Goal: Information Seeking & Learning: Learn about a topic

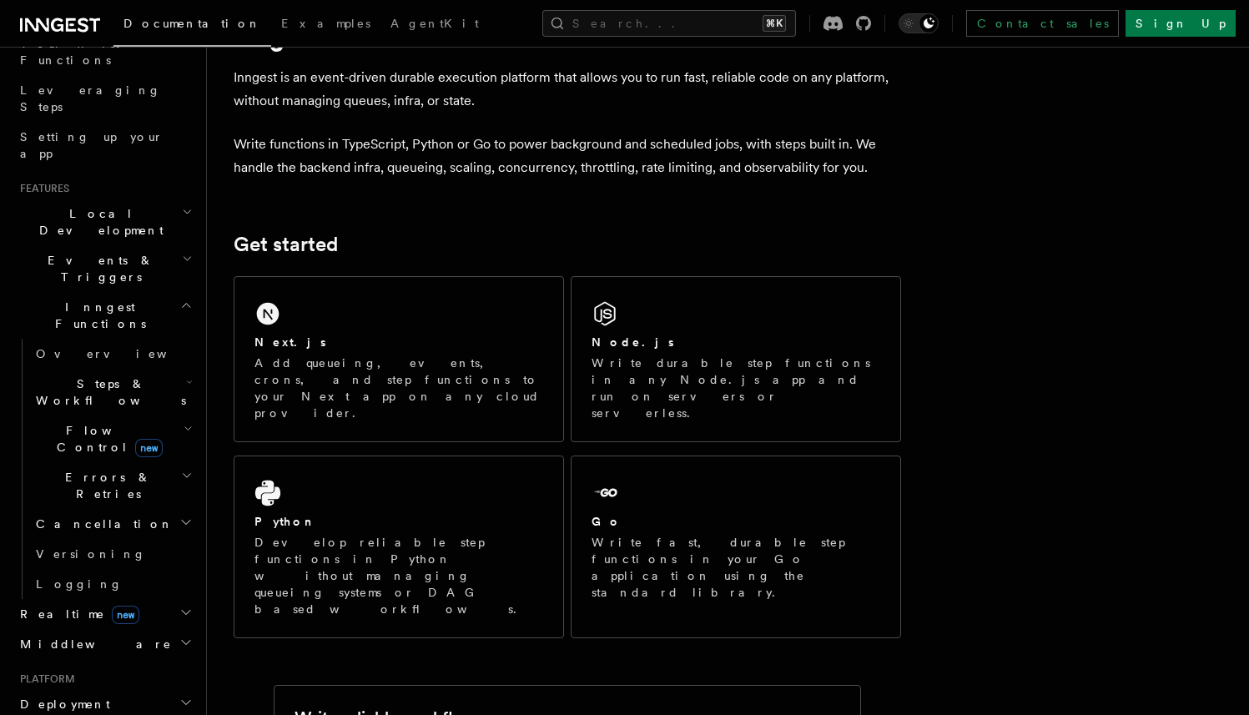
scroll to position [214, 0]
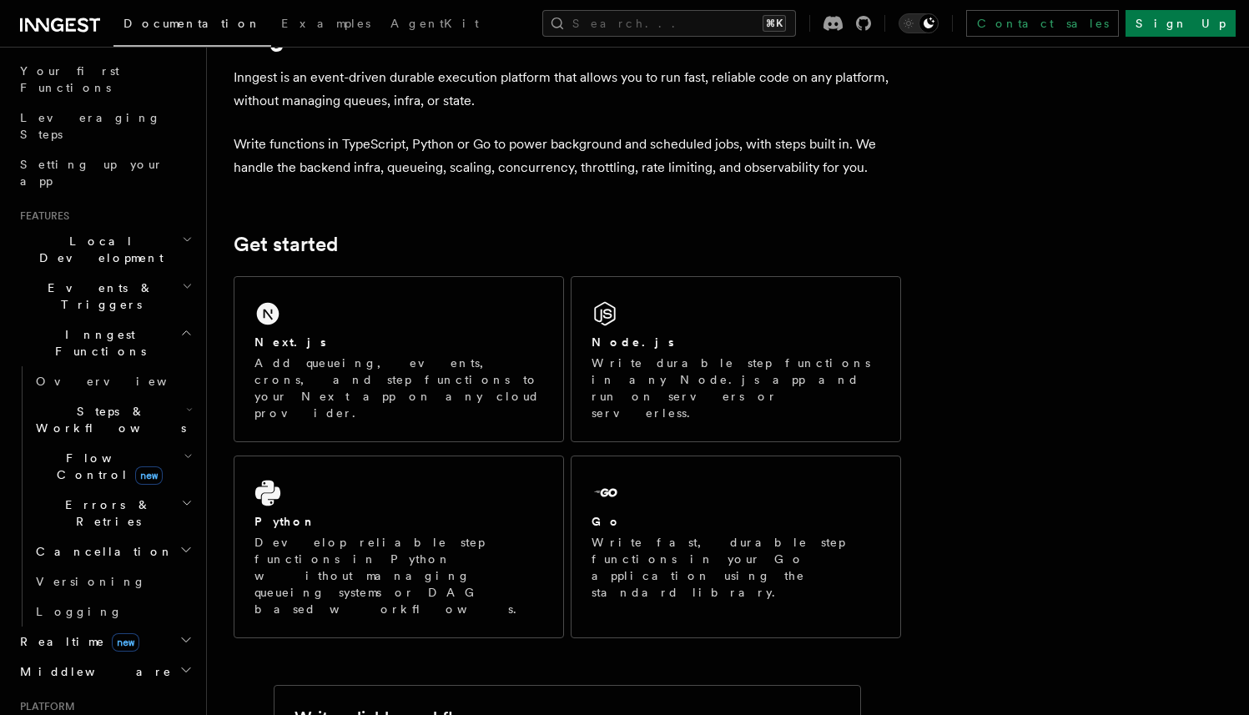
click at [115, 273] on h2 "Events & Triggers" at bounding box center [104, 296] width 183 height 47
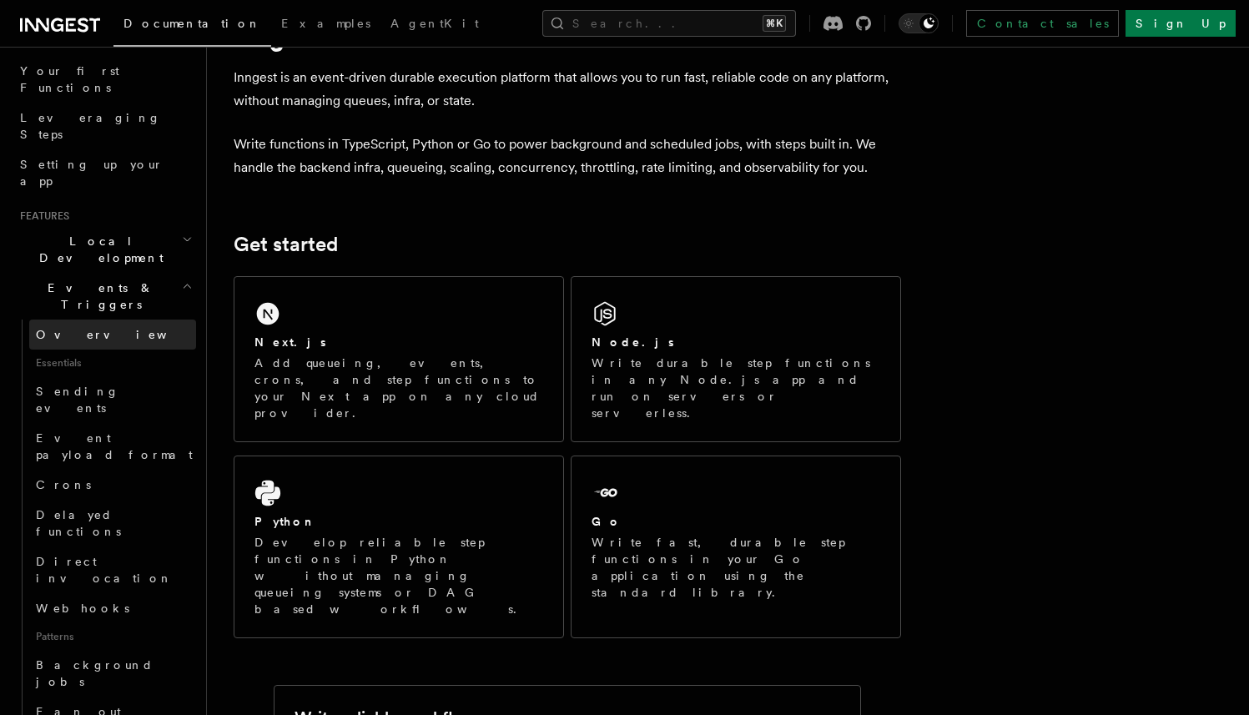
click at [78, 328] on span "Overview" at bounding box center [122, 334] width 172 height 13
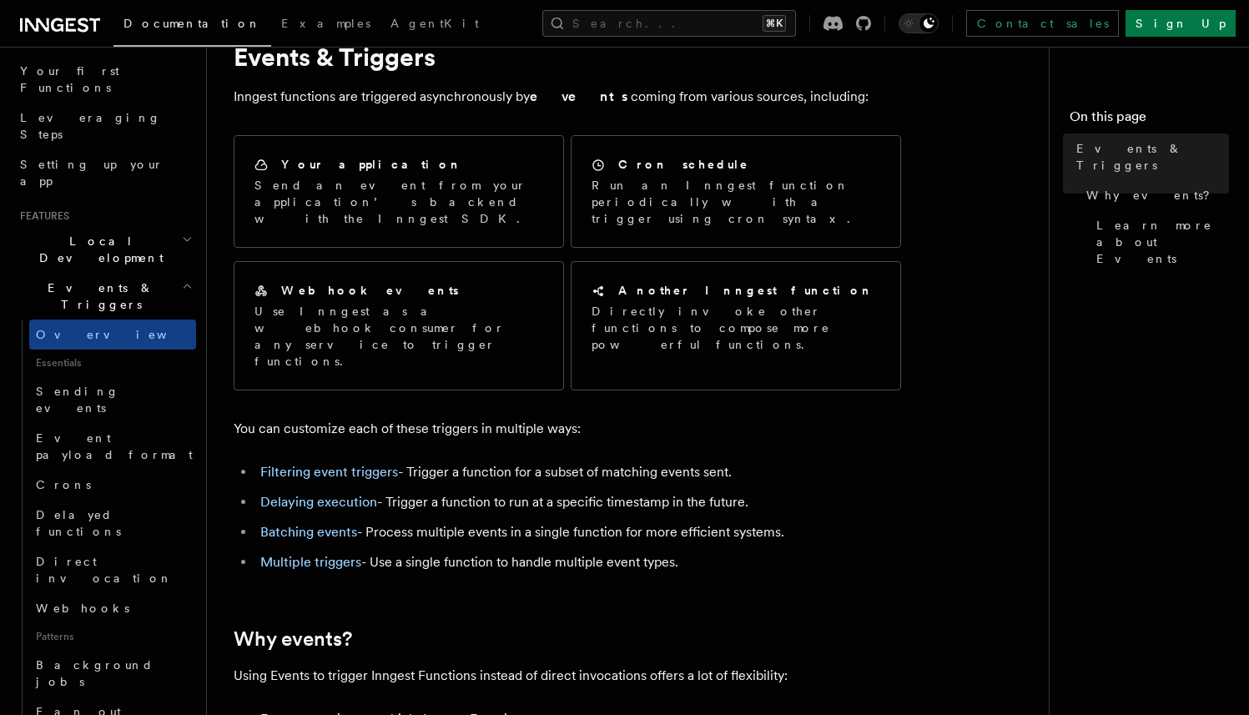
scroll to position [52, 0]
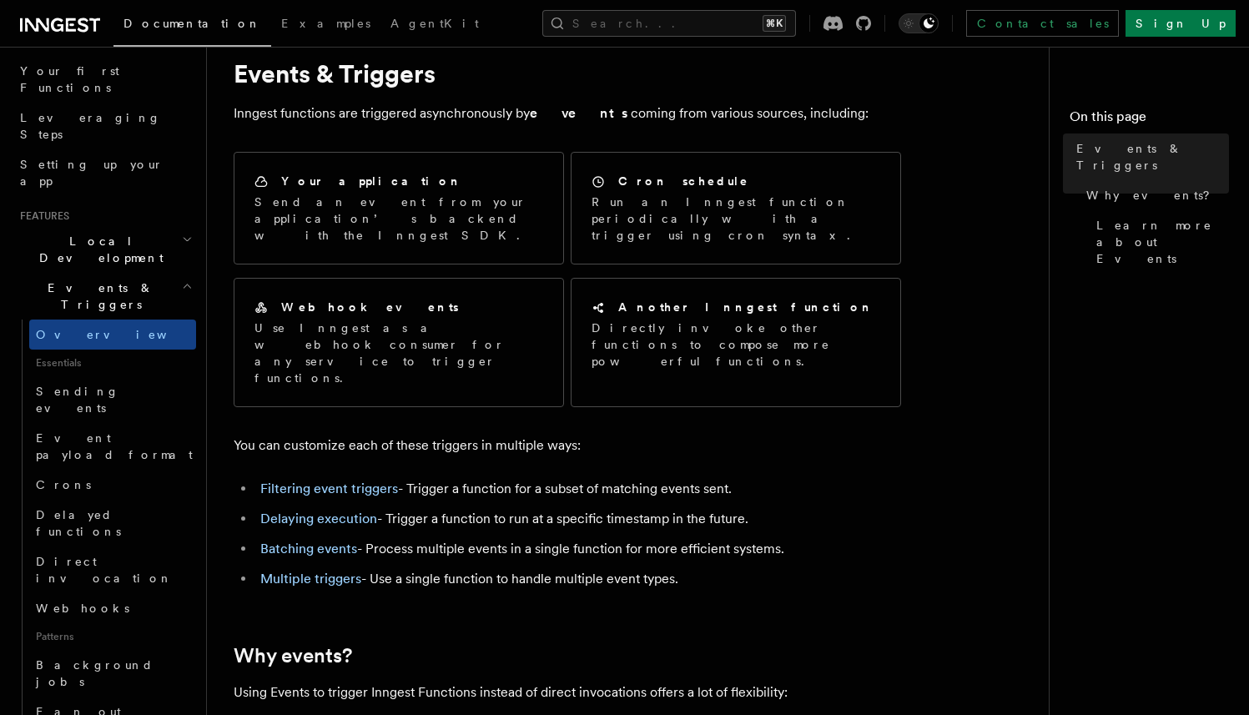
click at [487, 477] on li "Filtering event triggers - Trigger a function for a subset of matching events s…" at bounding box center [578, 488] width 646 height 23
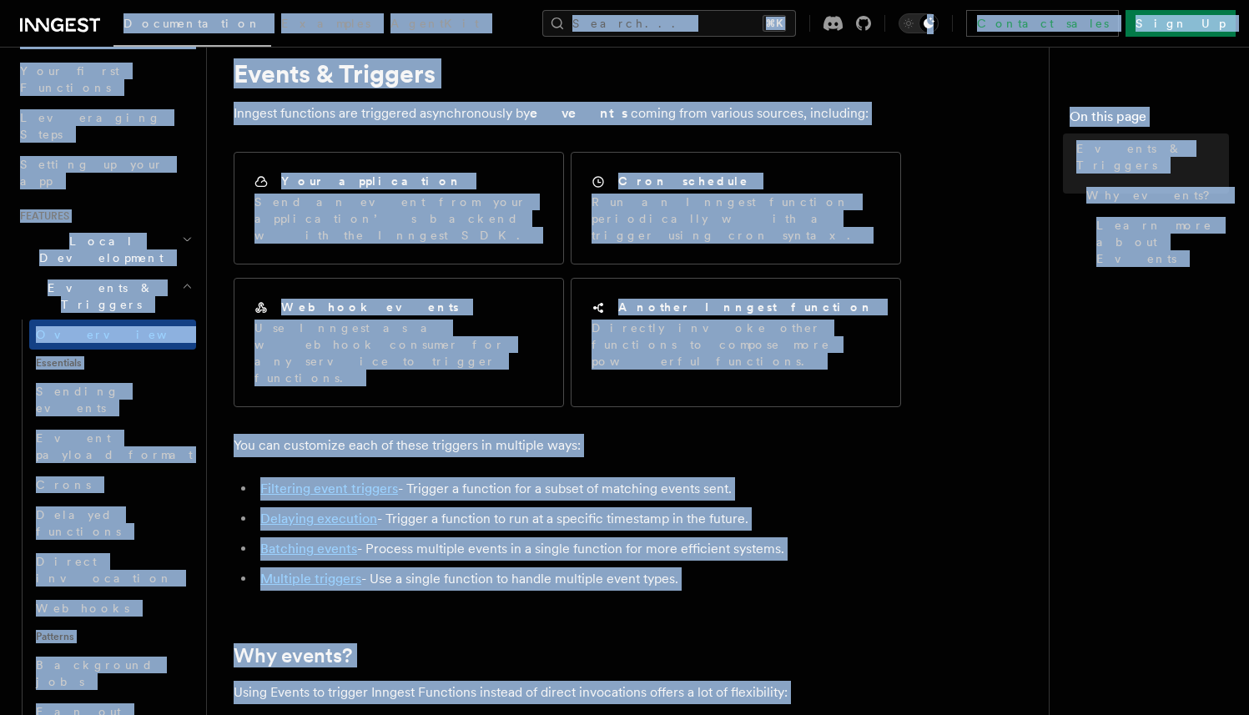
copy body "Loremipsumdol Sitametc AdipiSci Elitse... ⌘D Eiusmod tempo Inci Ut Labore... Et…"
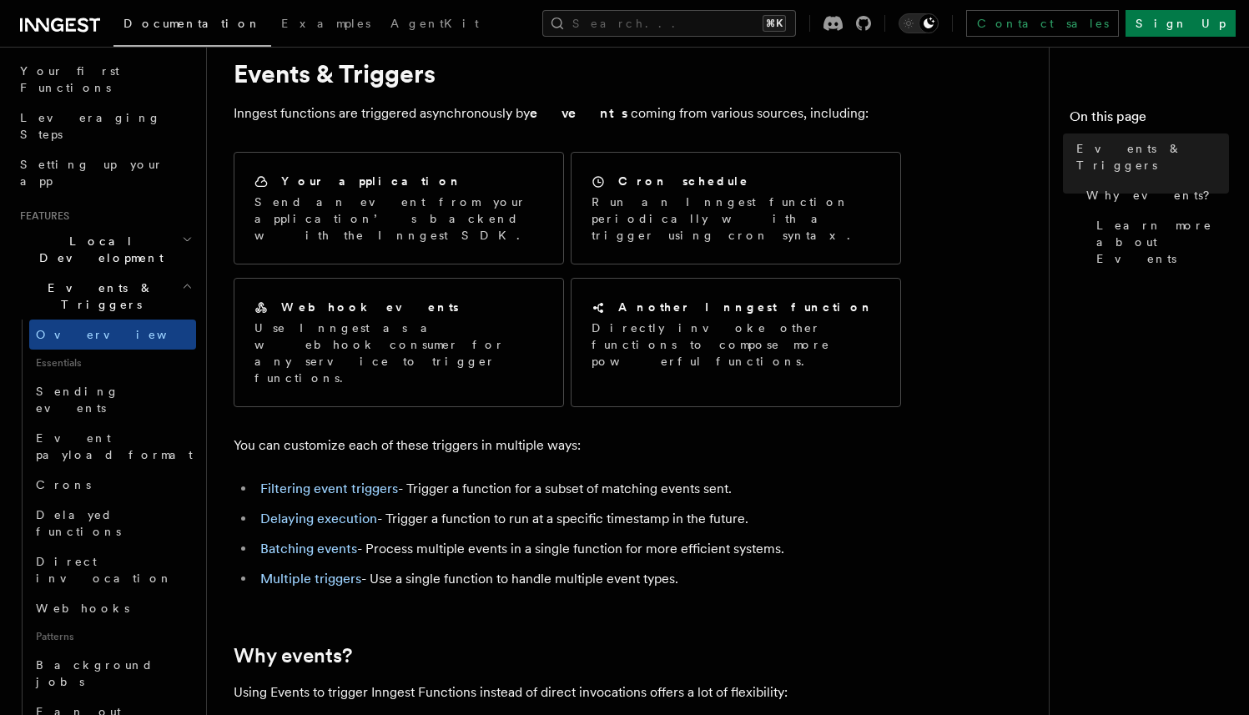
click at [126, 376] on link "Sending events" at bounding box center [112, 399] width 167 height 47
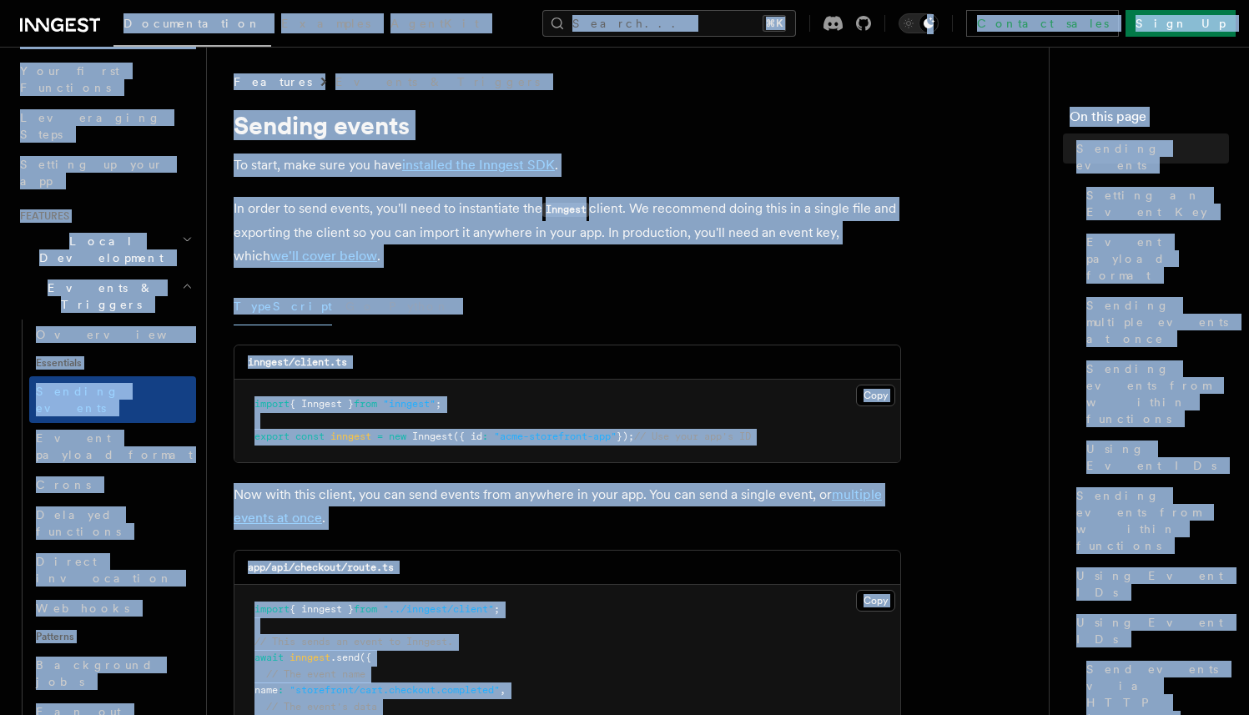
copy body "Loremipsumdol Sitametc AdipiSci Elitse... ⌘D Eiusmod tempo Inci Ut Labore... Et…"
click at [127, 431] on span "Event payload format" at bounding box center [114, 446] width 157 height 30
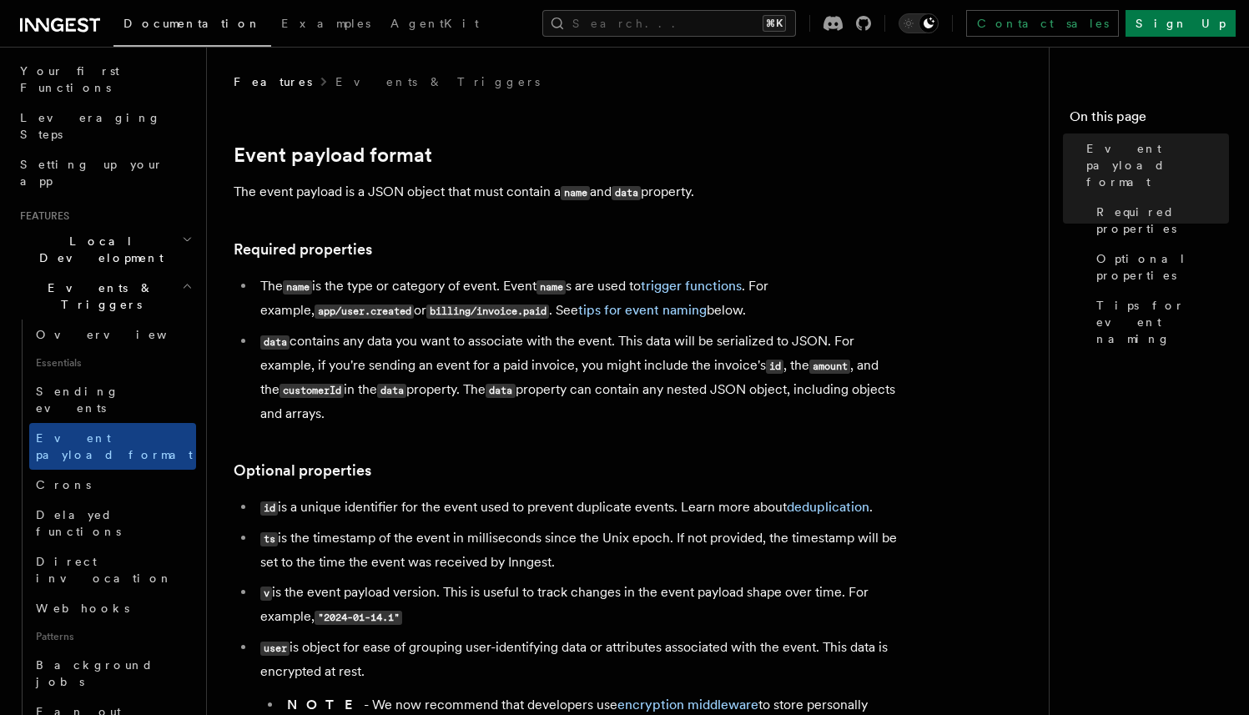
click at [667, 245] on h3 "Required properties" at bounding box center [568, 249] width 668 height 23
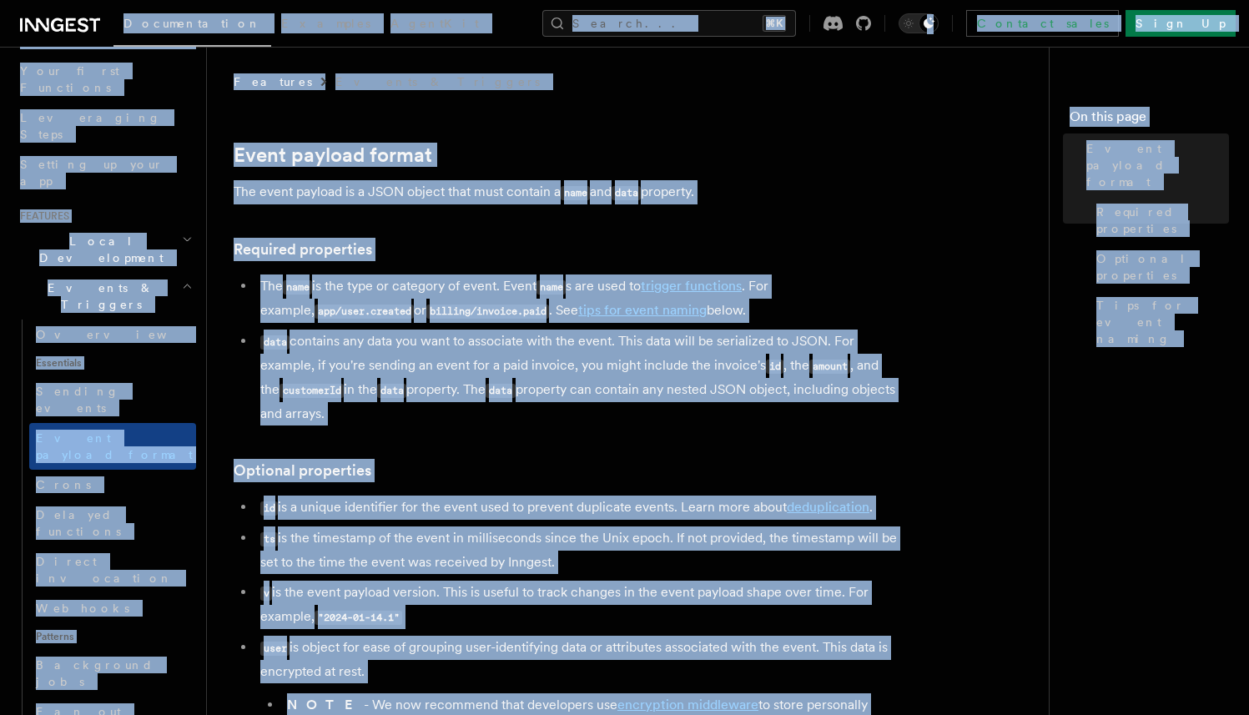
copy body "Loremipsumdol Sitametc AdipiSci Elitse... ⌘D Eiusmod tempo Inci Ut Labore... Et…"
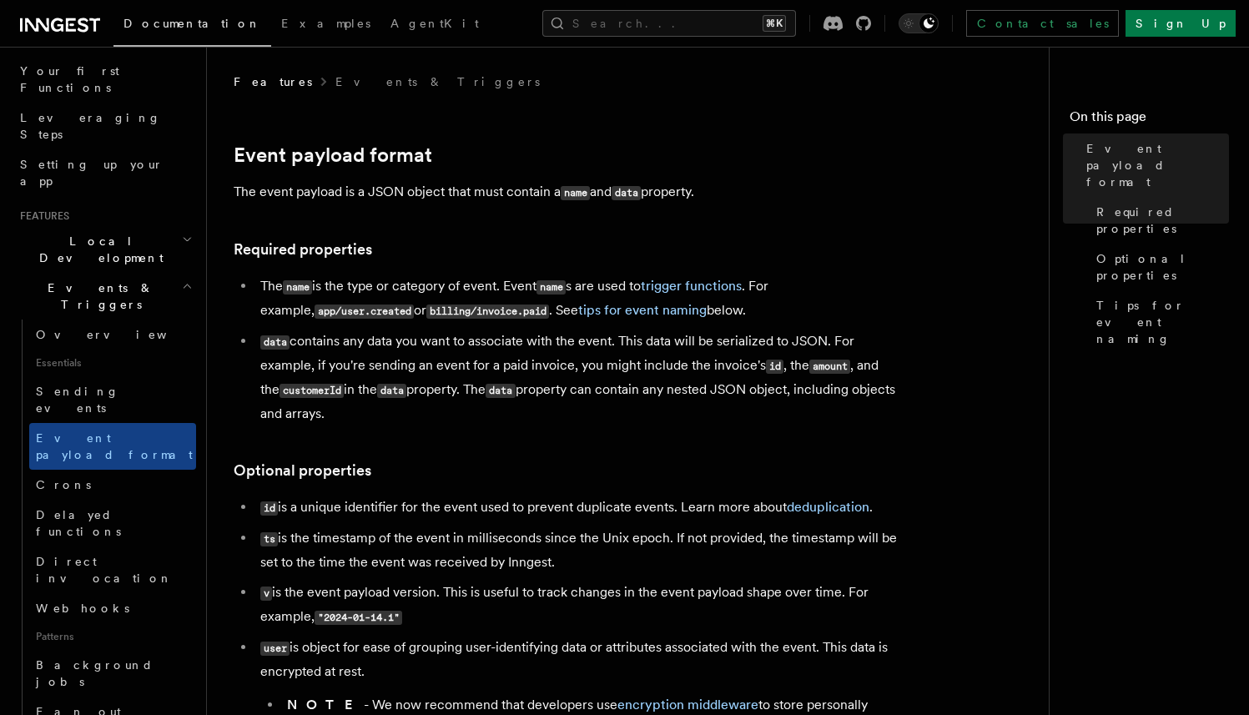
click at [452, 413] on li "data contains any data you want to associate with the event. This data will be …" at bounding box center [578, 378] width 646 height 96
click at [118, 470] on link "Crons" at bounding box center [112, 485] width 167 height 30
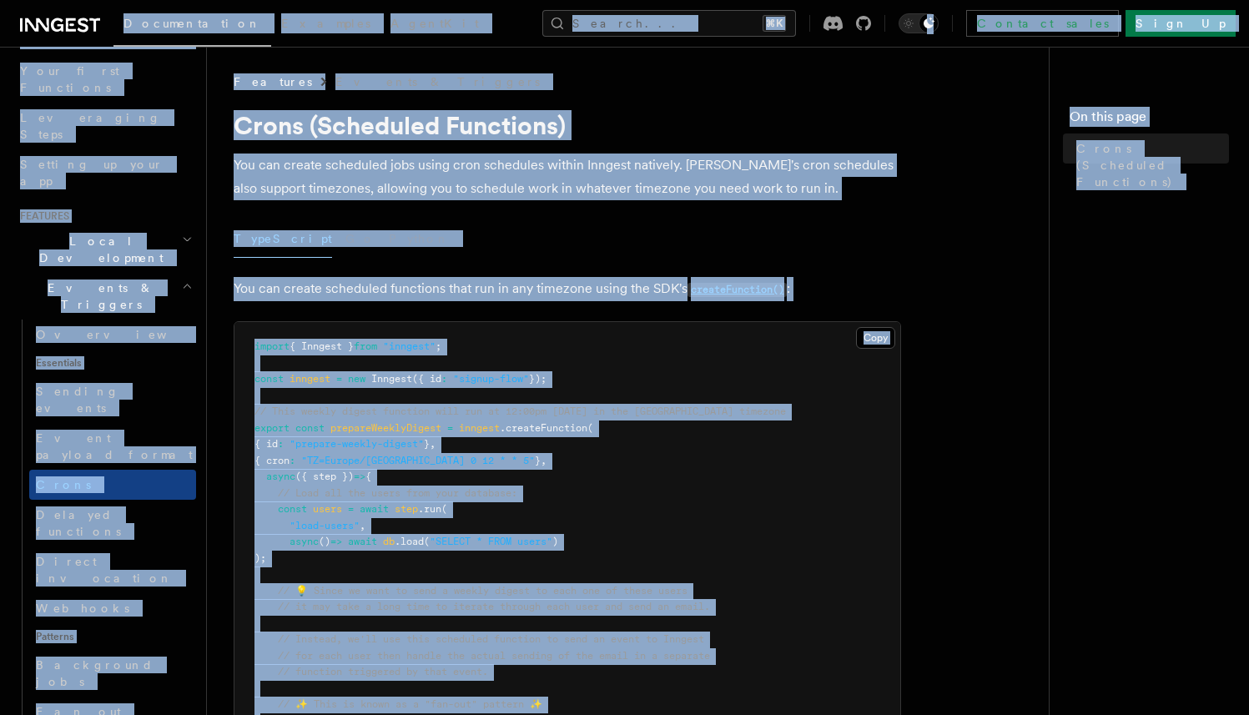
copy body "Loremipsumdol Sitametc AdipiSci Elitse... ⌘D Eiusmod tempo Inci Ut Labore... Et…"
click at [115, 508] on span "Delayed functions" at bounding box center [78, 523] width 85 height 30
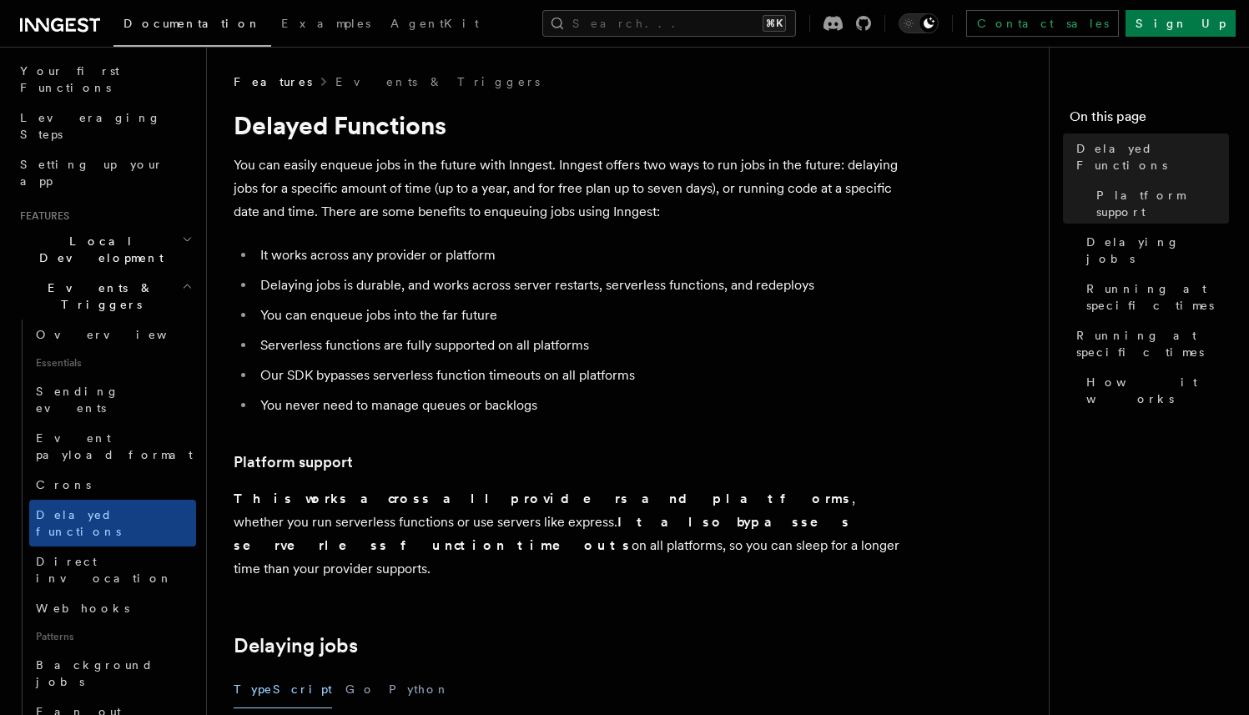
click at [594, 391] on ul "It works across any provider or platform Delaying jobs is durable, and works ac…" at bounding box center [568, 331] width 668 height 174
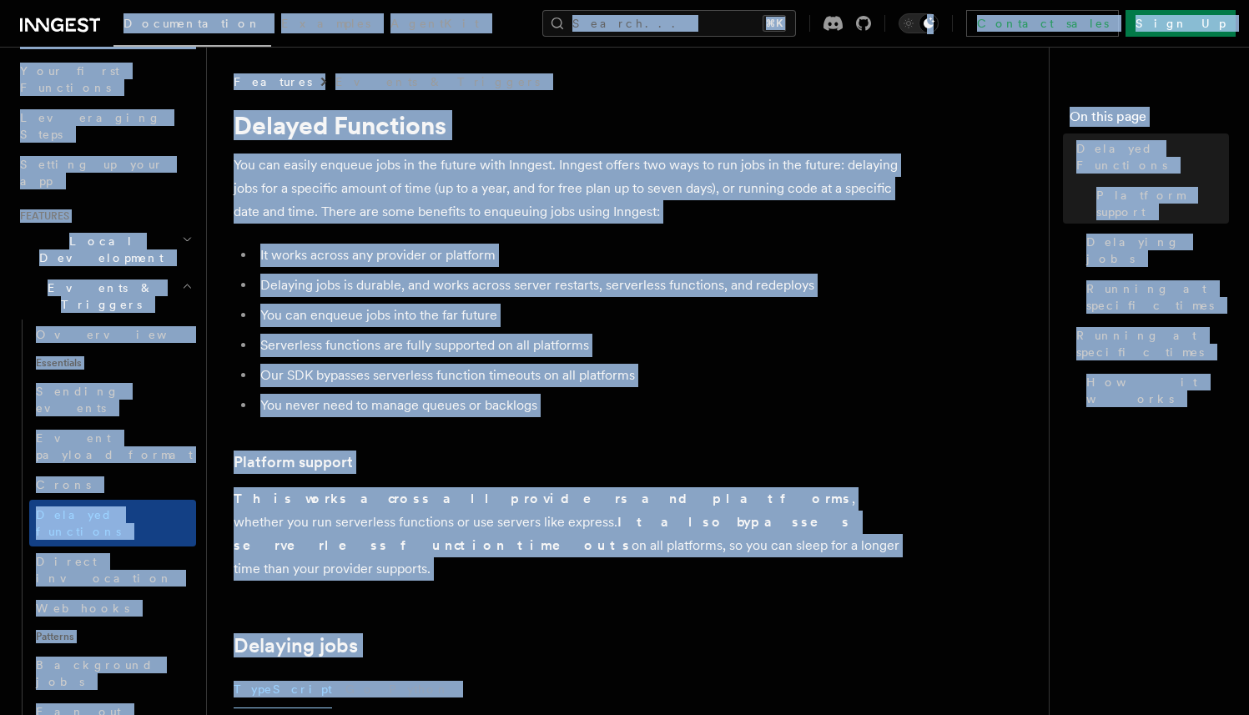
copy body "Loremipsumdol Sitametc AdipiSci Elitse... ⌘D Eiusmod tempo Inci Ut Labore... Et…"
click at [127, 547] on link "Direct invocation" at bounding box center [112, 570] width 167 height 47
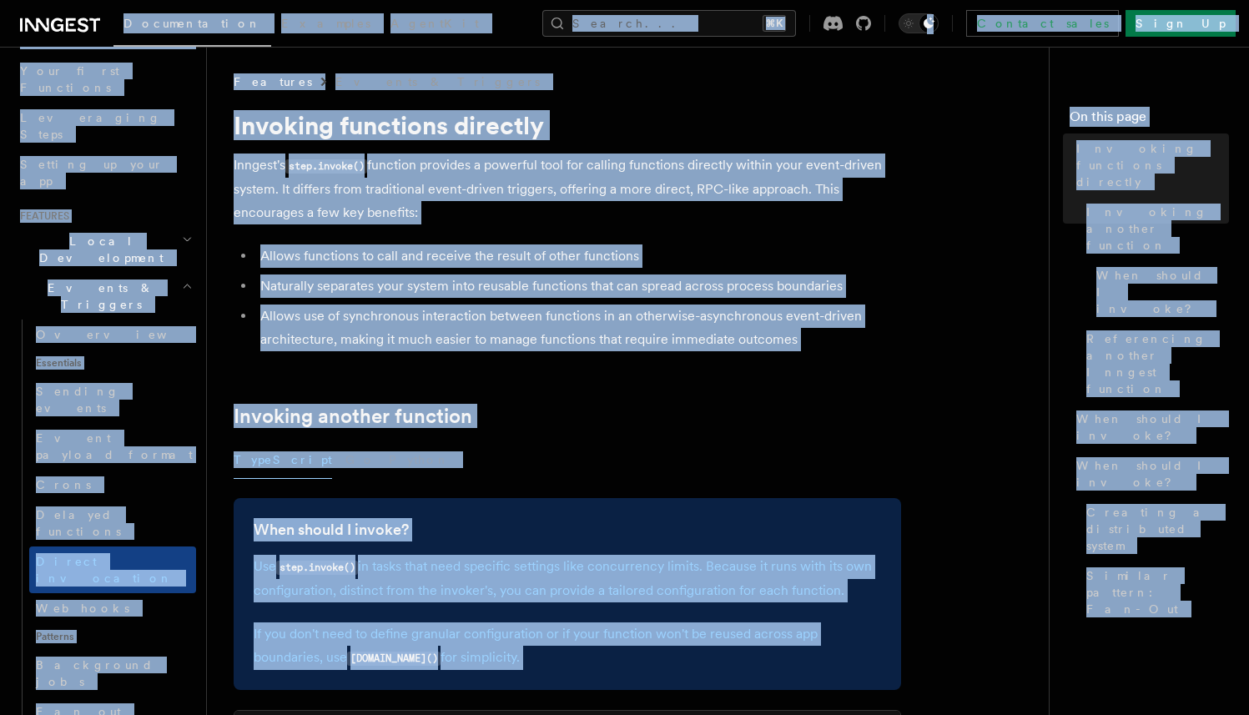
click at [563, 219] on p "Inngest's step.invoke() function provides a powerful tool for calling functions…" at bounding box center [568, 189] width 668 height 71
click at [119, 593] on link "Webhooks" at bounding box center [112, 608] width 167 height 30
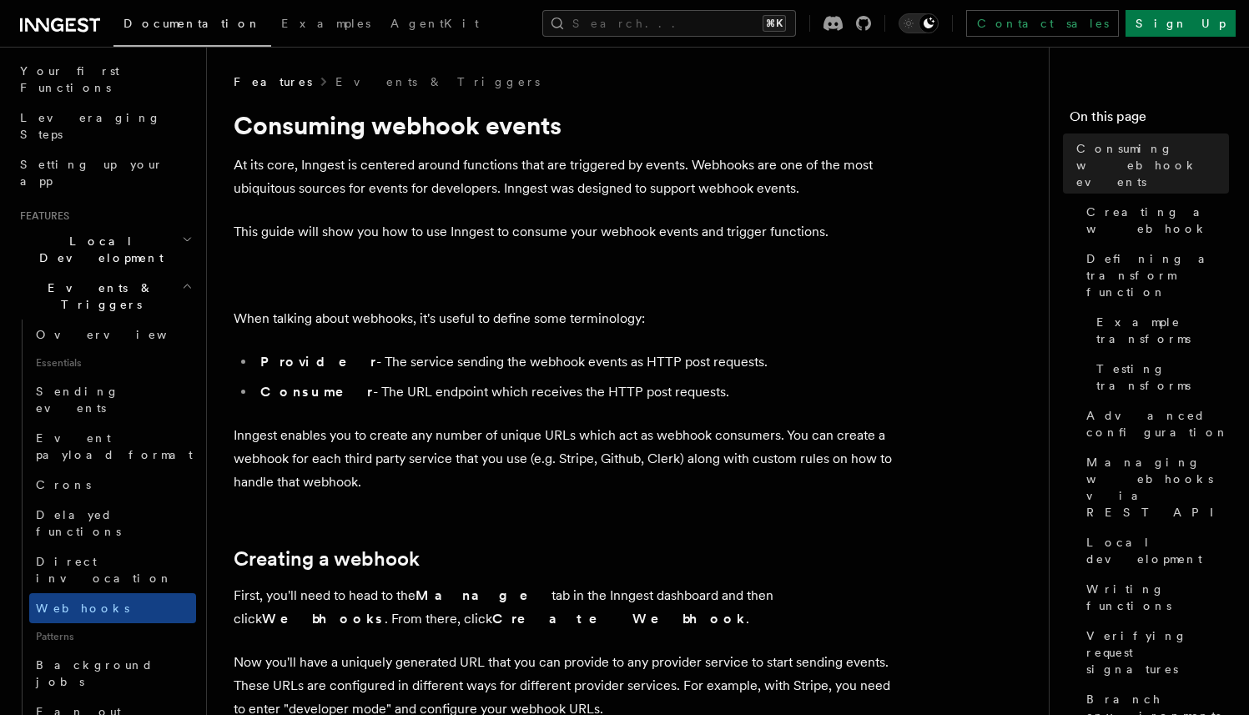
click at [552, 181] on p "At its core, Inngest is centered around functions that are triggered by events.…" at bounding box center [568, 177] width 668 height 47
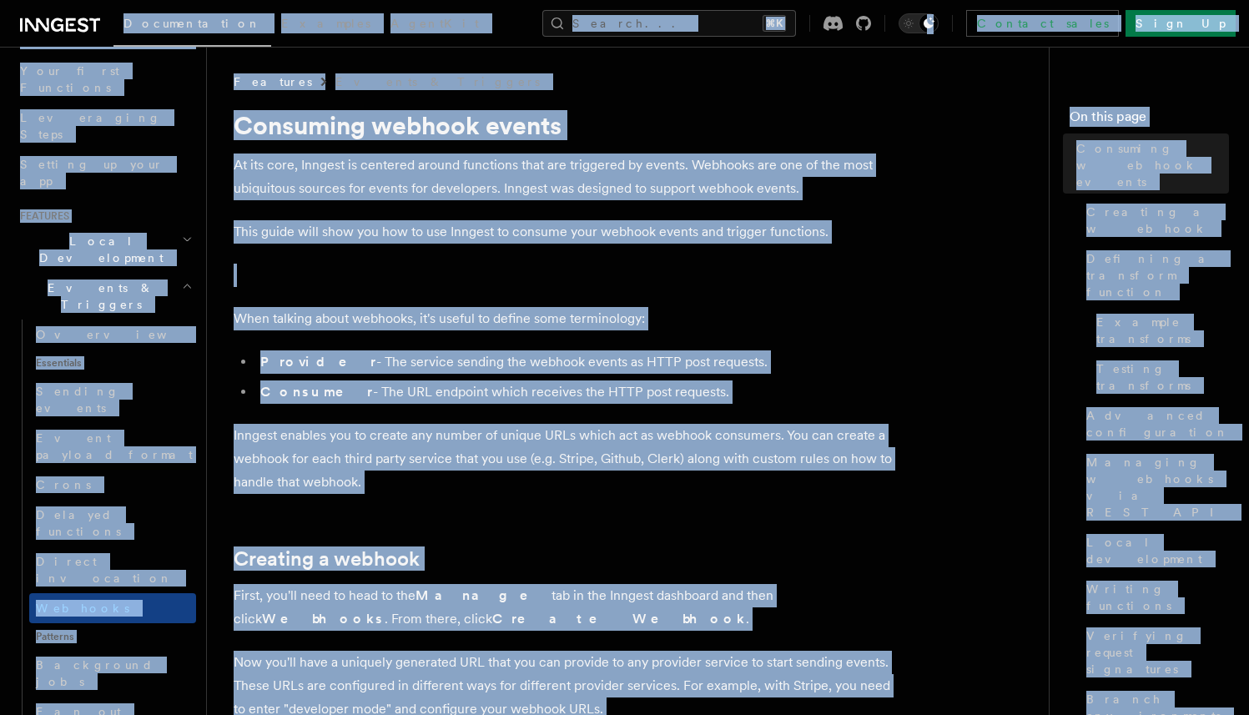
copy body "Loremipsumdol Sitametc AdipiSci Elitse... ⌘D Eiusmod tempo Inci Ut Labore... Et…"
click at [432, 437] on p "Inngest enables you to create any number of unique URLs which act as webhook co…" at bounding box center [568, 459] width 668 height 70
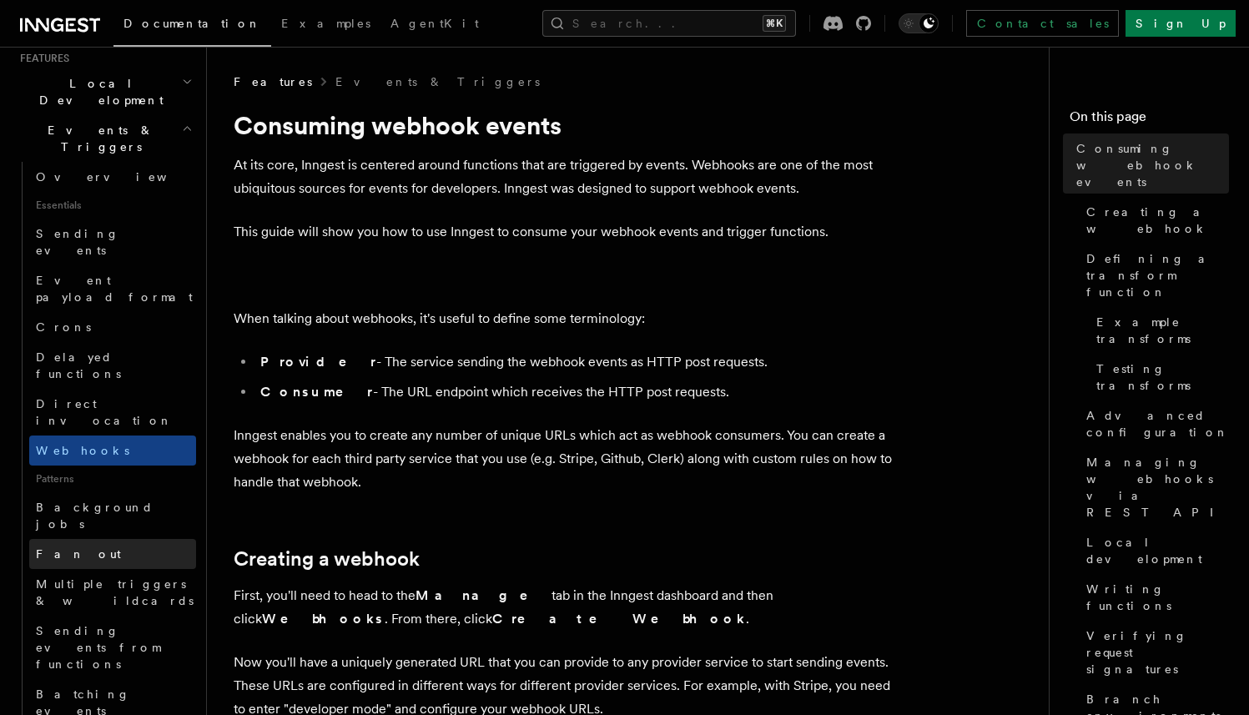
scroll to position [381, 0]
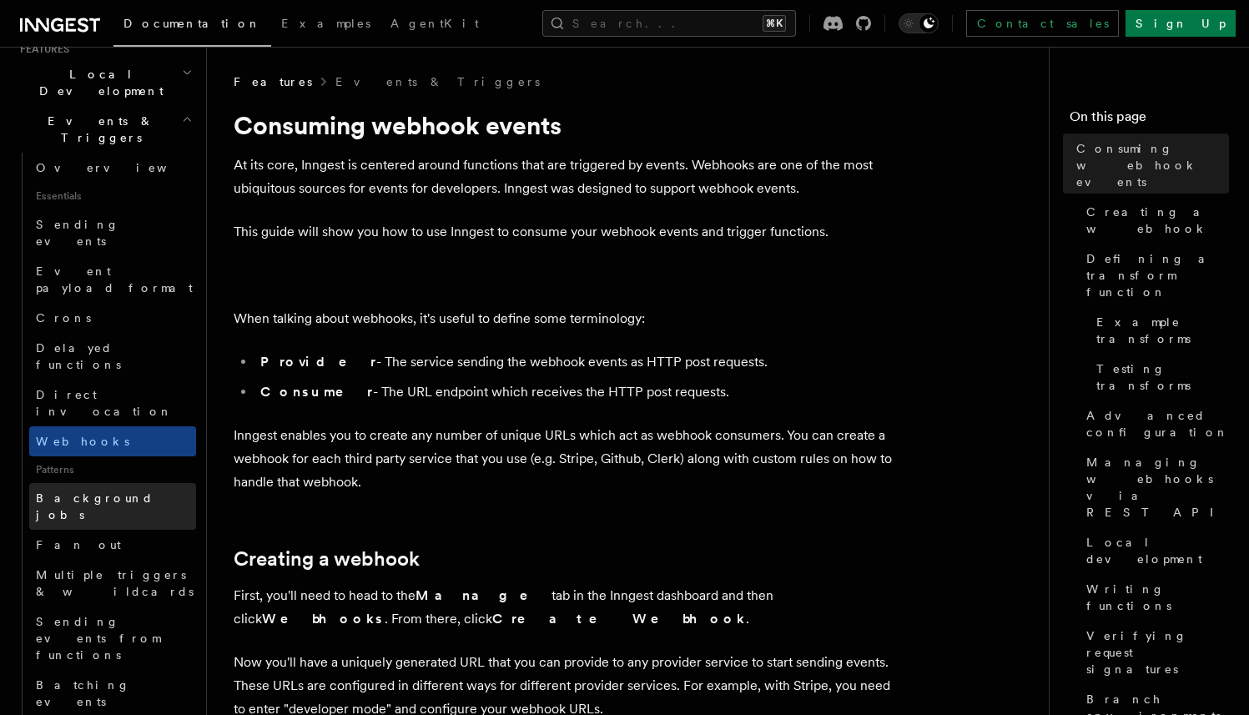
click at [118, 492] on span "Background jobs" at bounding box center [95, 507] width 118 height 30
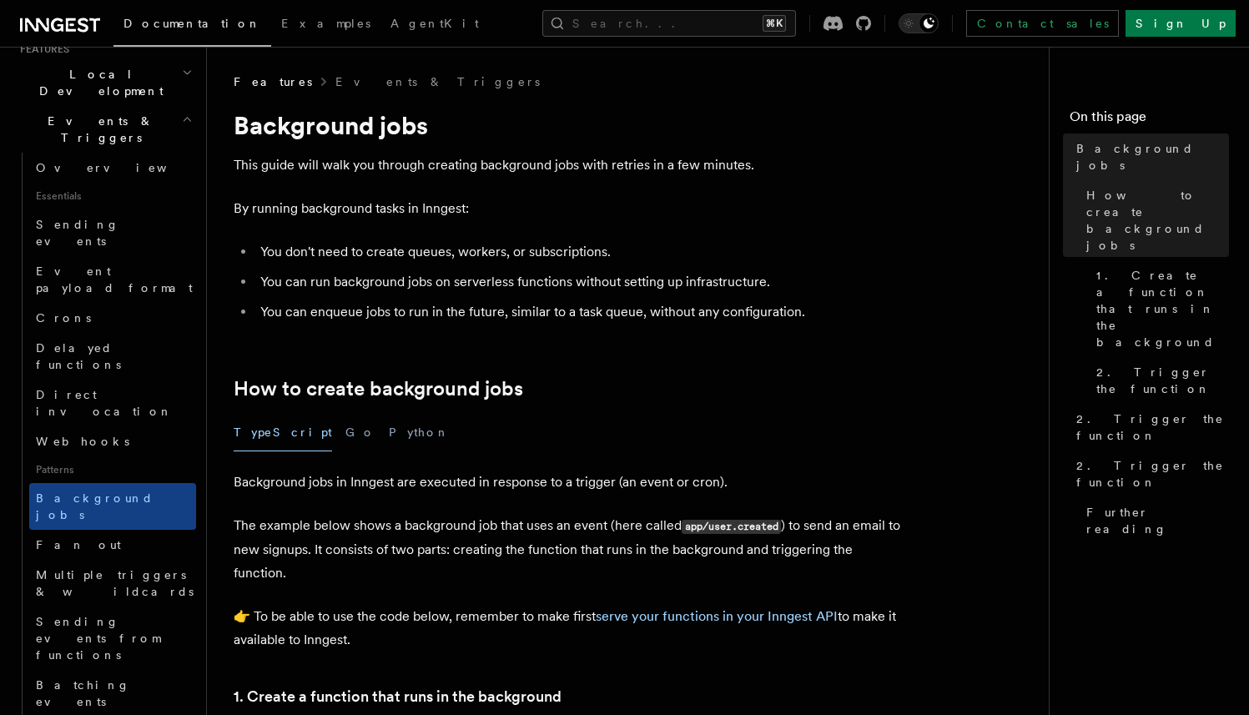
click at [462, 322] on li "You can enqueue jobs to run in the future, similar to a task queue, without any…" at bounding box center [578, 311] width 646 height 23
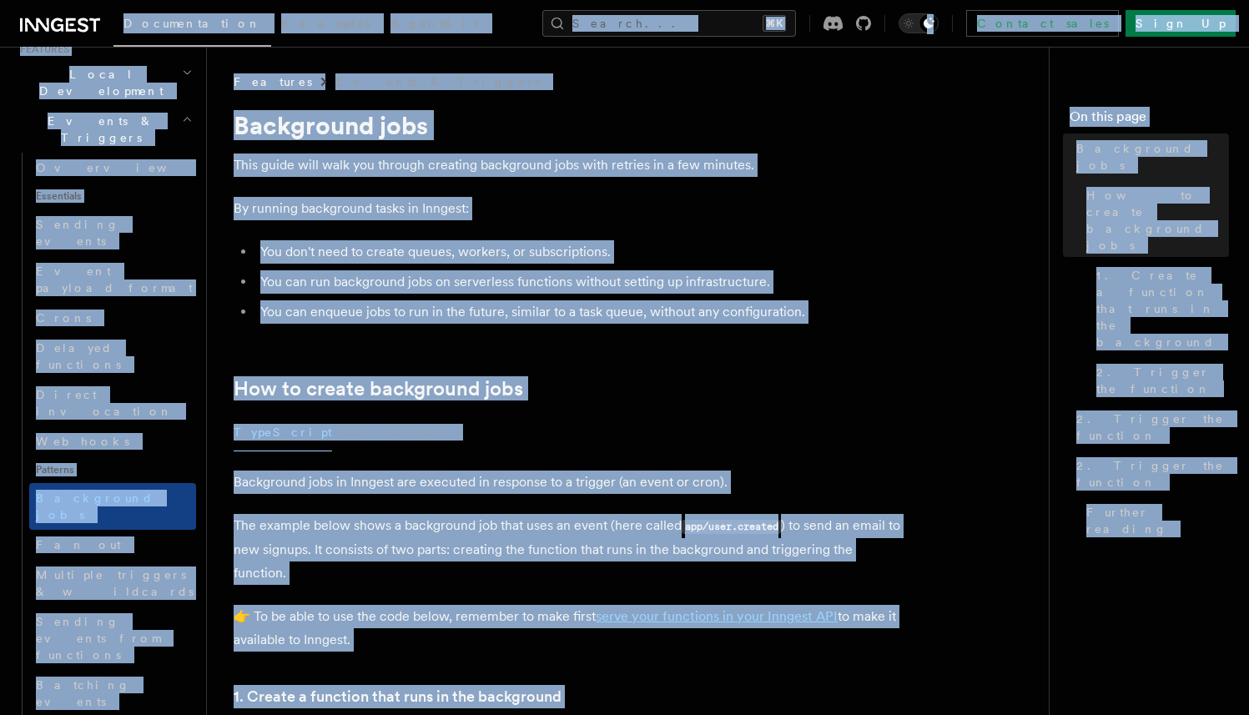
copy body "Loremipsumdol Sitametc AdipiSci Elitse... ⌘D Eiusmod tempo Inci Ut Labore... Et…"
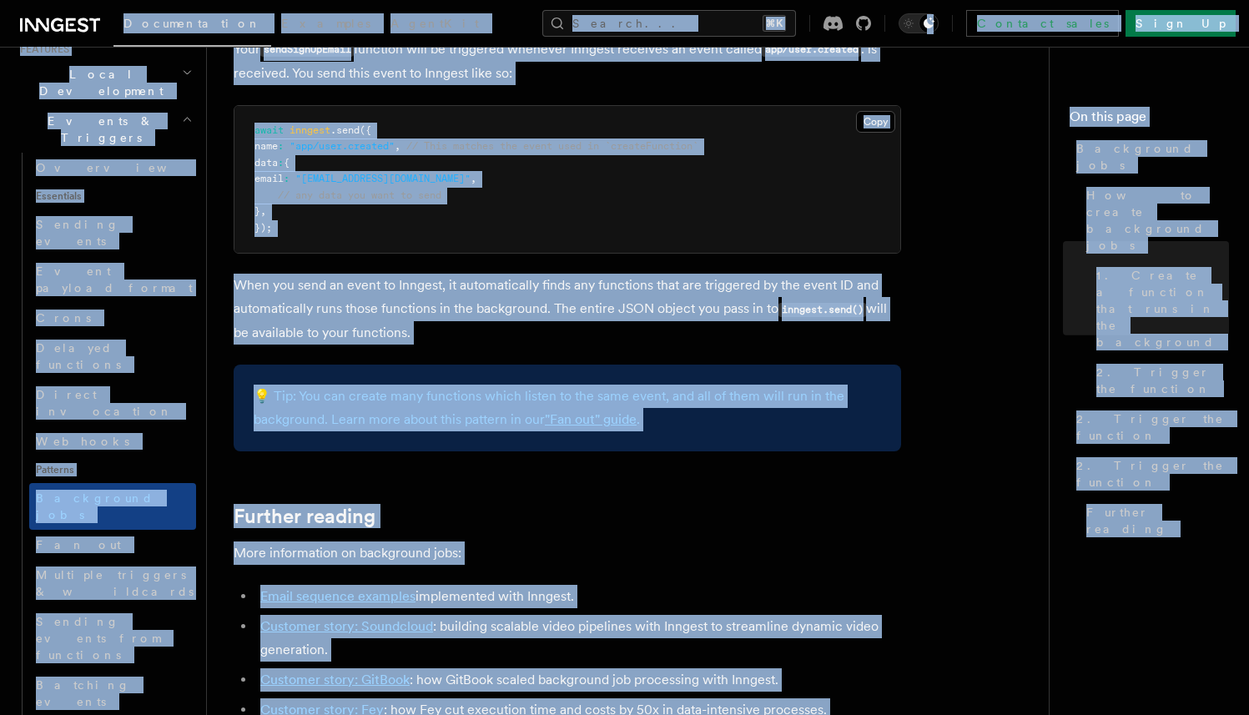
scroll to position [1546, 0]
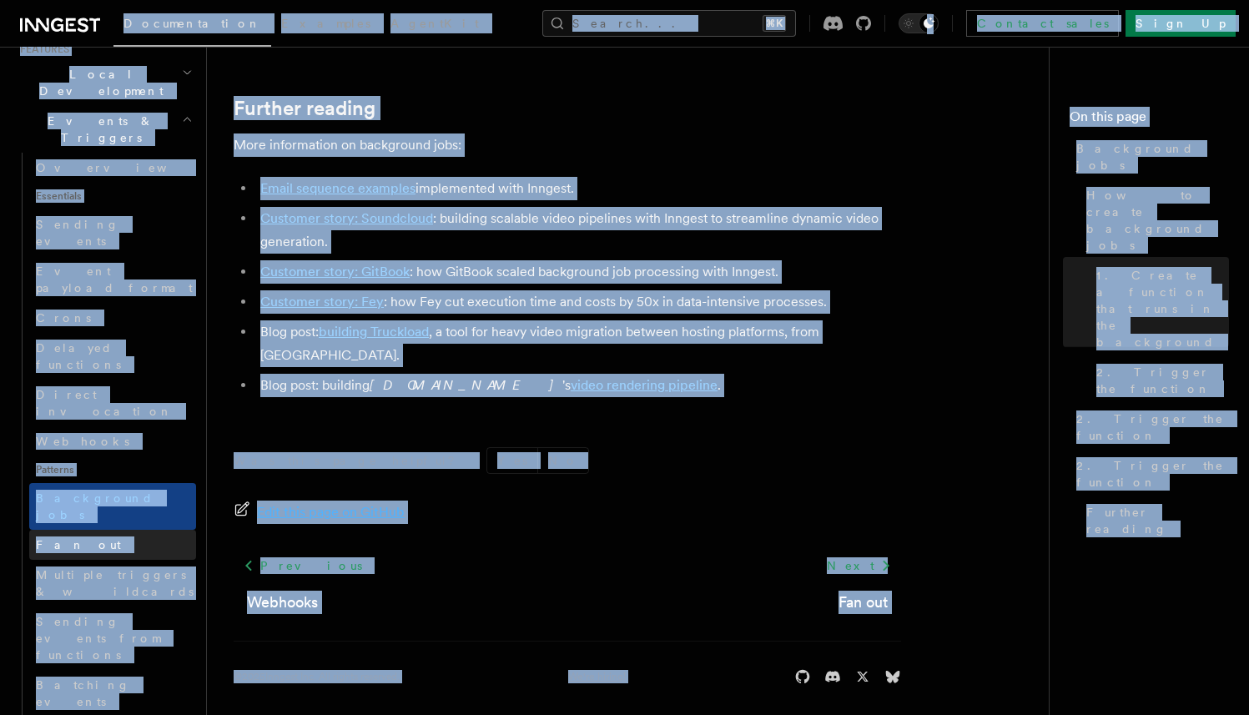
click at [99, 530] on link "Fan out" at bounding box center [112, 545] width 167 height 30
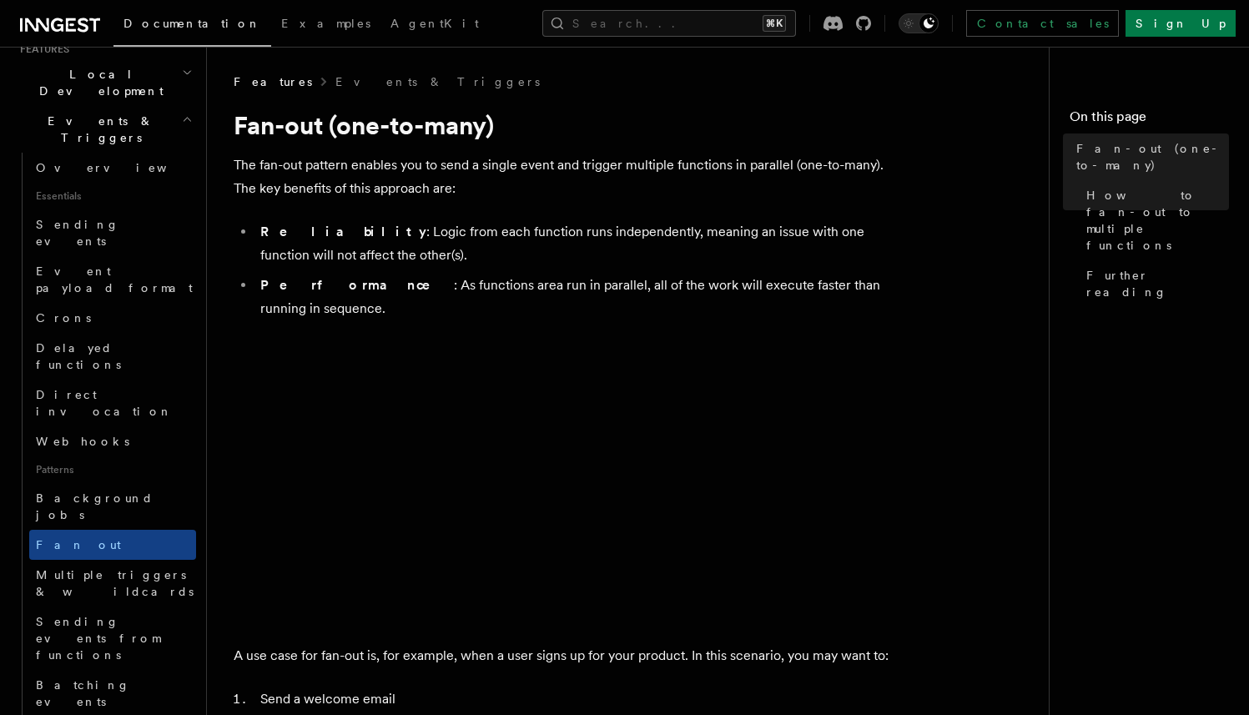
click at [563, 288] on li "Performance : As functions area run in parallel, all of the work will execute f…" at bounding box center [578, 297] width 646 height 47
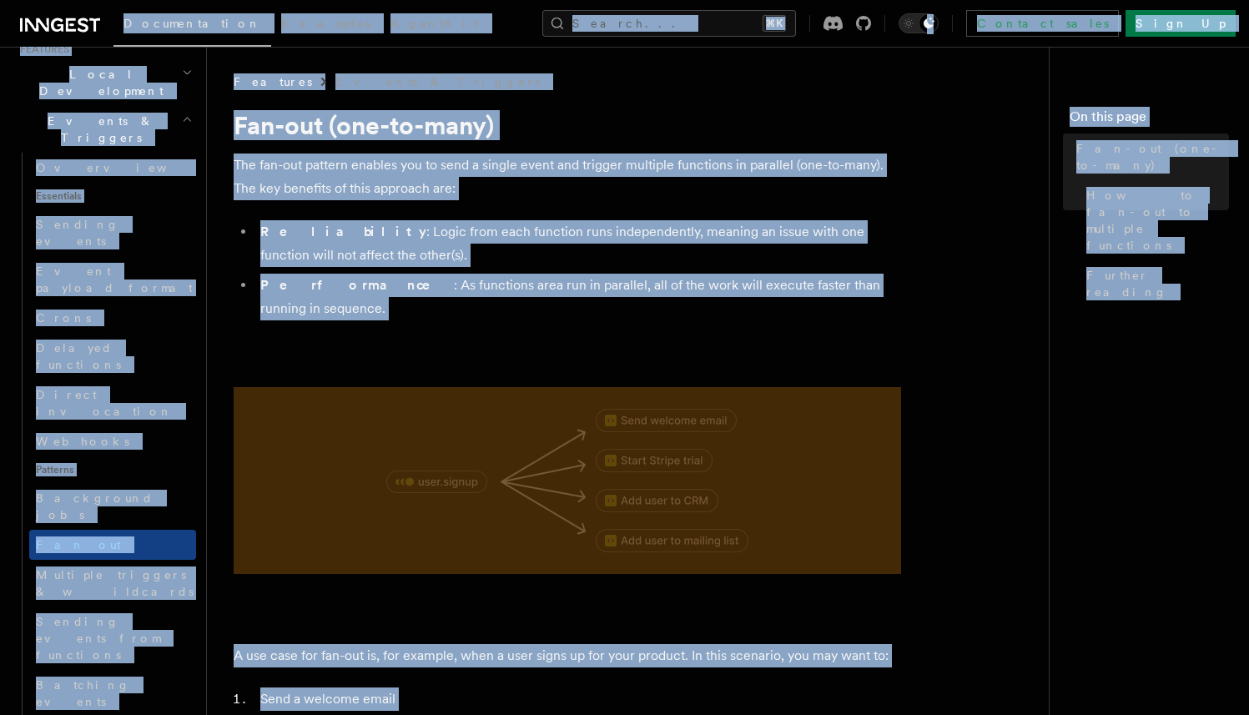
copy body "Loremipsumdol Sitametc AdipiSci Elitse... ⌘D Eiusmod tempo Inci Ut Labore... Et…"
click at [124, 567] on span "Multiple triggers & wildcards" at bounding box center [116, 583] width 160 height 33
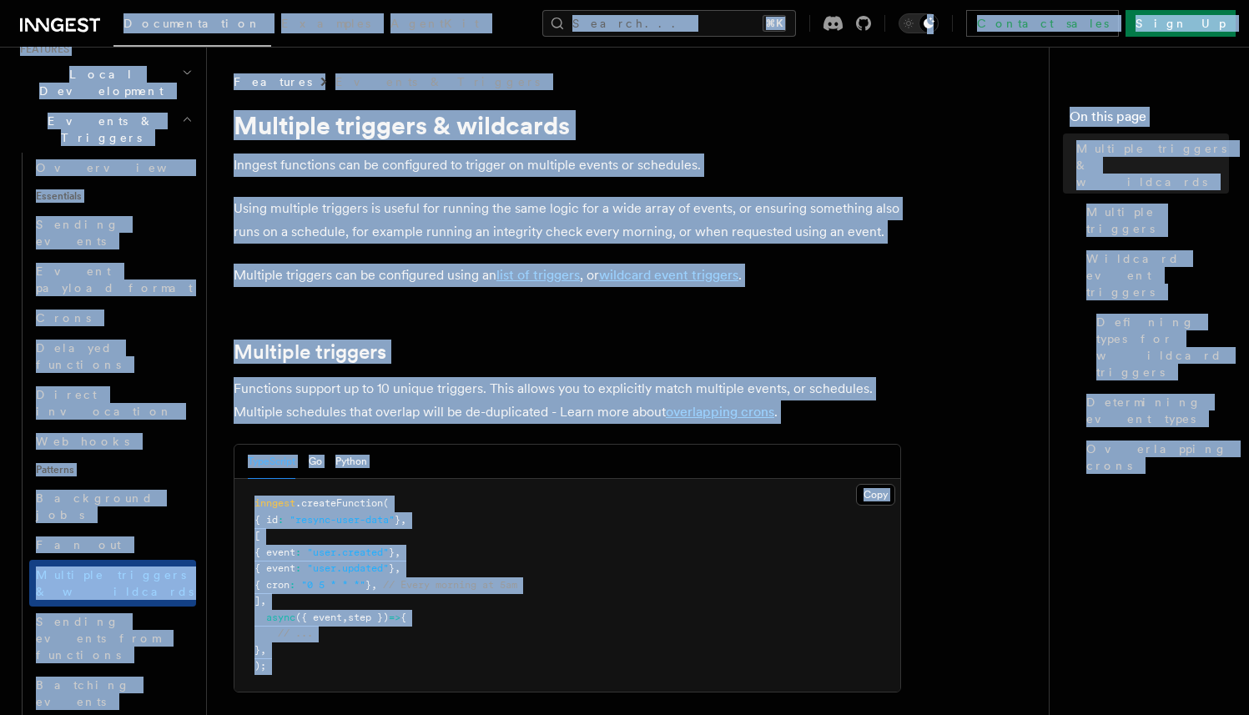
copy body "Loremipsumdol Sitametc AdipiSci Elitse... ⌘D Eiusmod tempo Inci Ut Labore... Et…"
